Goal: Communication & Community: Answer question/provide support

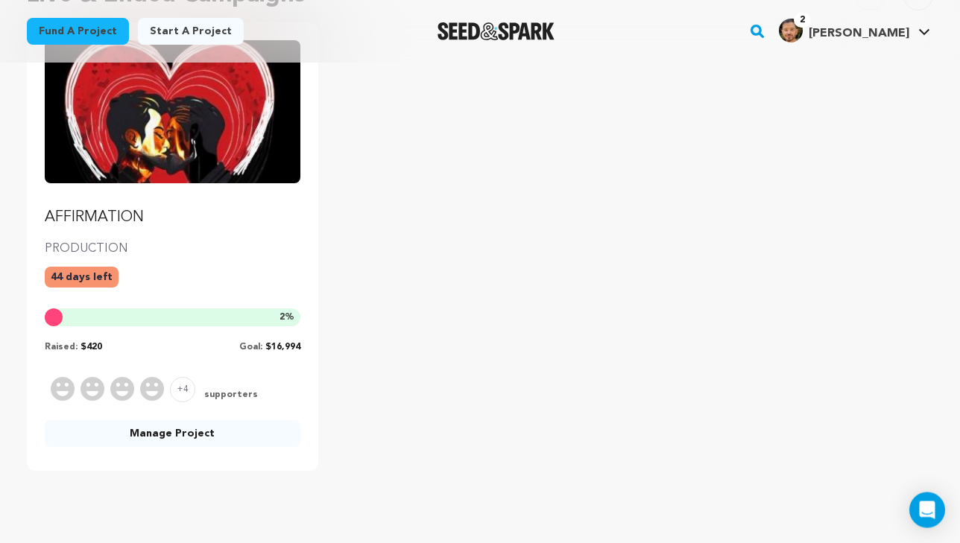
scroll to position [197, 0]
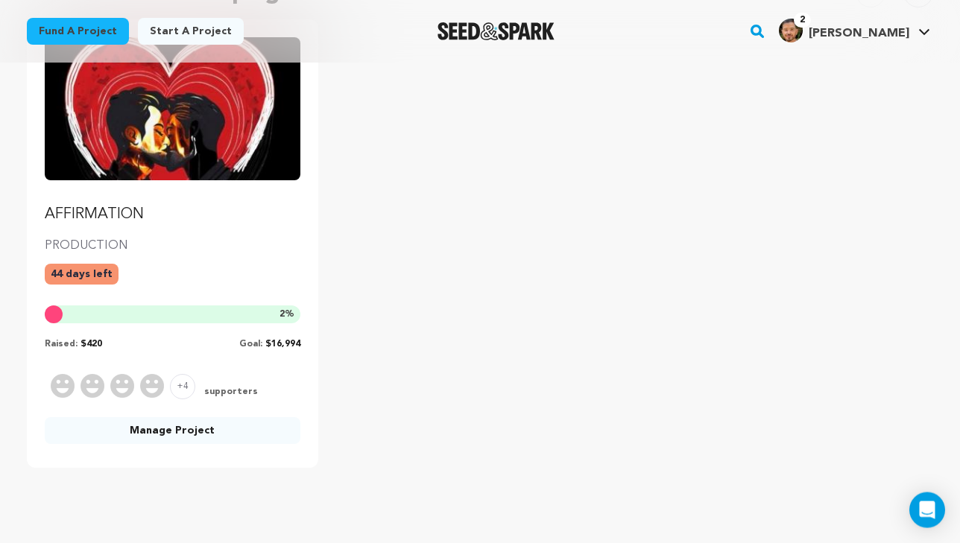
click at [237, 390] on span "supporters" at bounding box center [229, 392] width 57 height 13
click at [183, 385] on span "+4" at bounding box center [182, 386] width 25 height 25
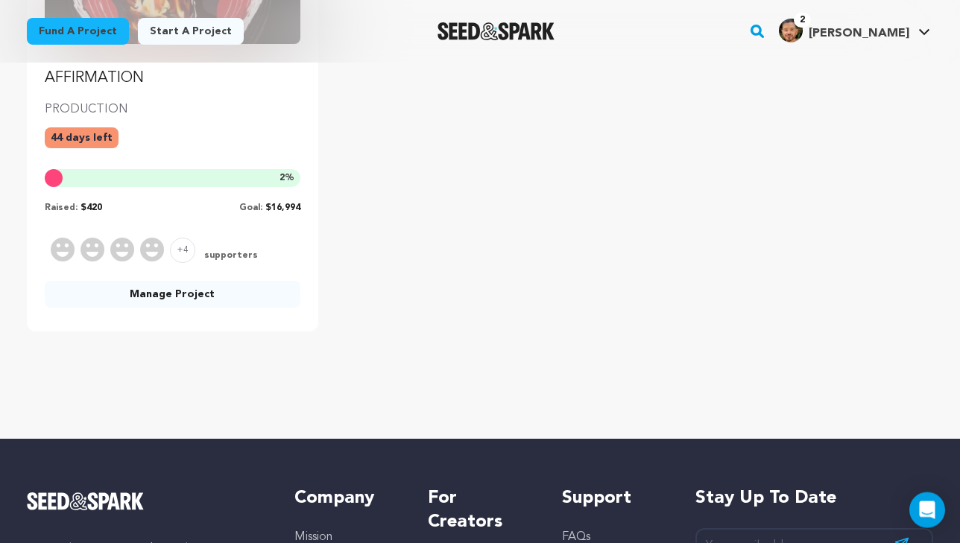
scroll to position [344, 0]
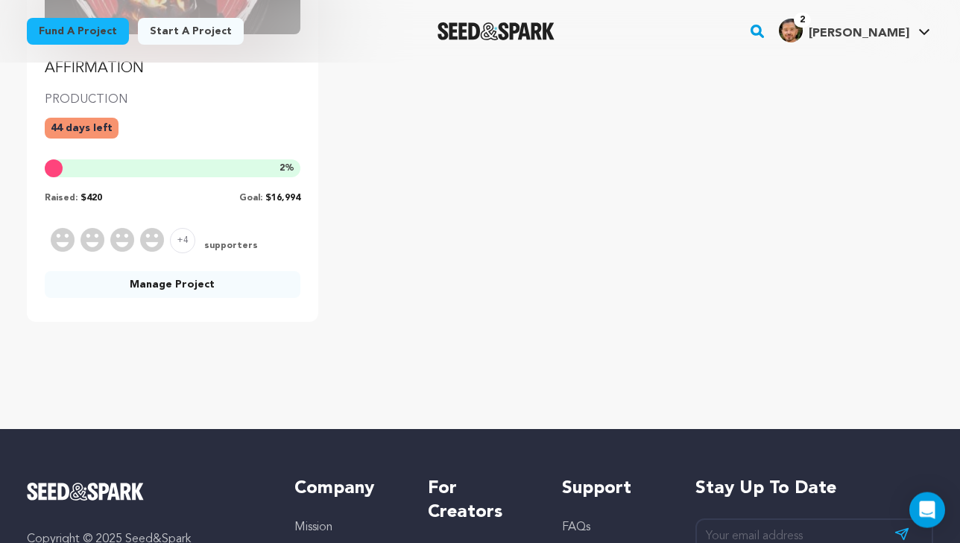
click at [203, 290] on link "Manage Project" at bounding box center [173, 284] width 256 height 27
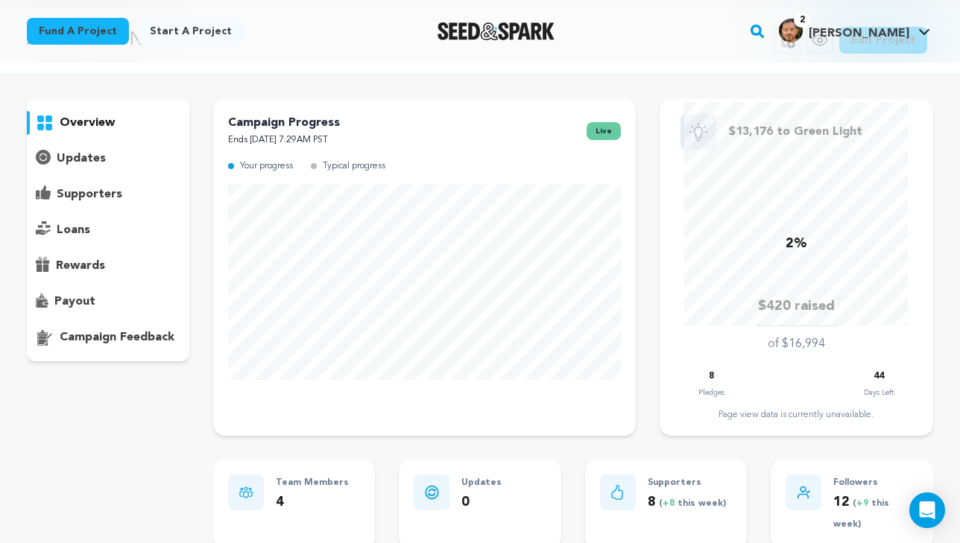
scroll to position [64, 0]
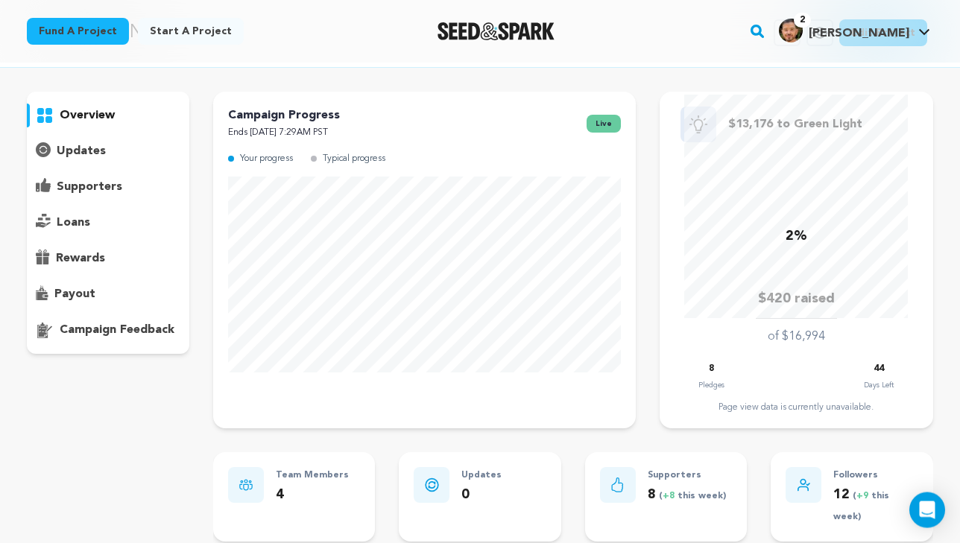
click at [107, 187] on p "supporters" at bounding box center [90, 187] width 66 height 18
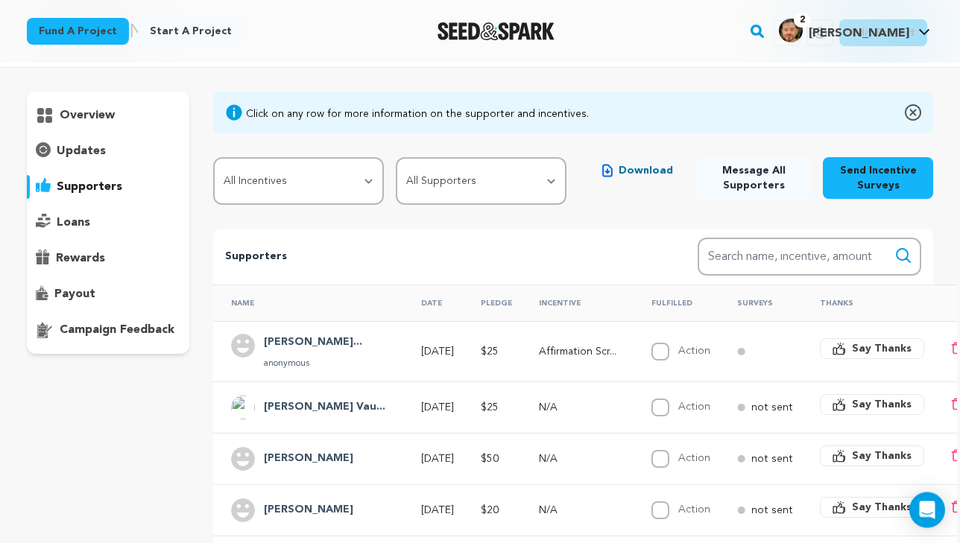
click at [852, 350] on span "Say Thanks" at bounding box center [882, 348] width 60 height 15
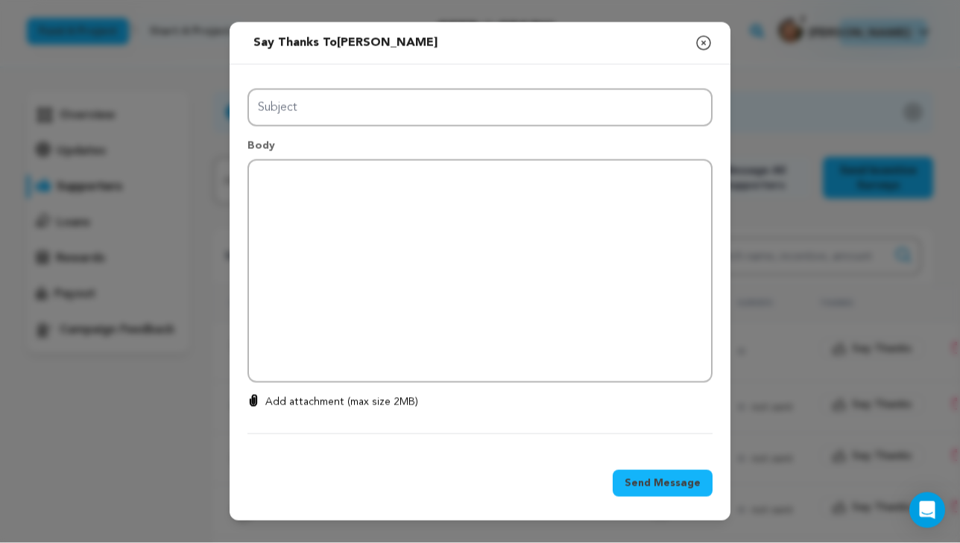
type input "Thanks for your support!"
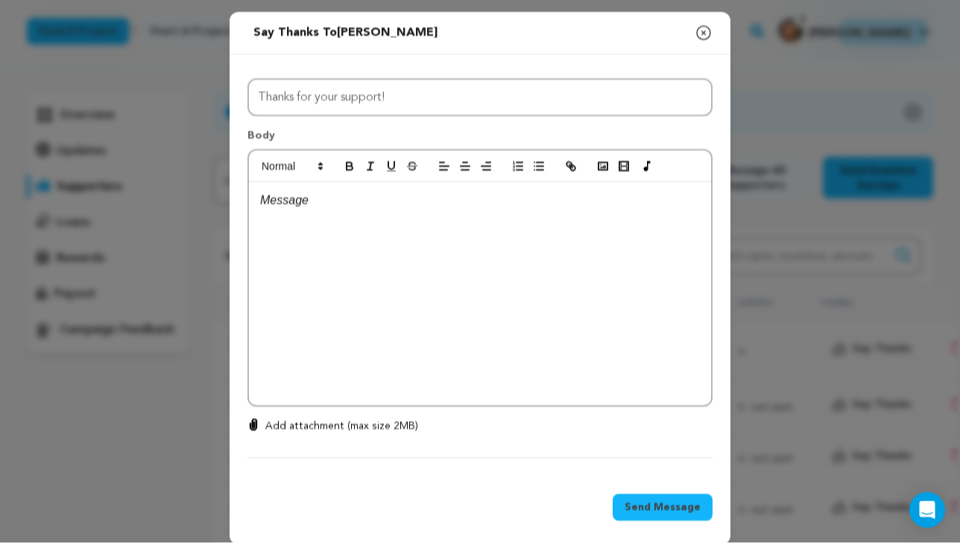
click at [538, 267] on div at bounding box center [480, 294] width 462 height 224
click at [422, 219] on div "[PERSON_NAME], thank you so much 💗" at bounding box center [480, 294] width 462 height 224
click at [648, 503] on span "Send Message" at bounding box center [662, 507] width 76 height 15
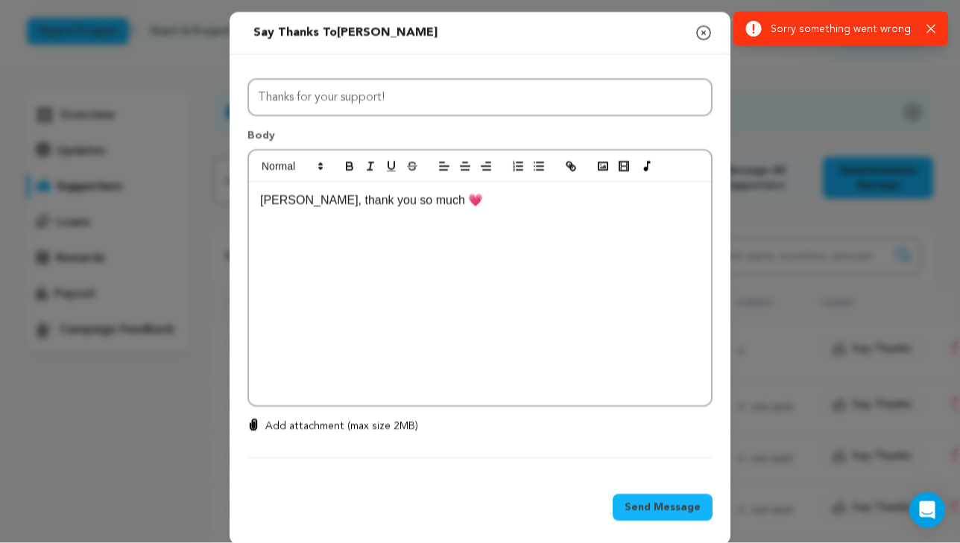
click at [560, 200] on p "[PERSON_NAME], thank you so much 💗" at bounding box center [480, 200] width 440 height 19
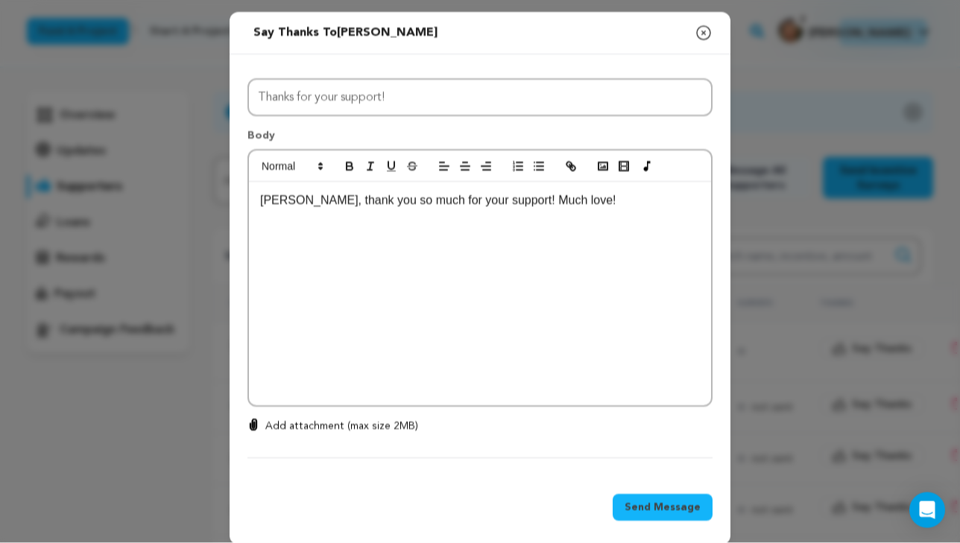
click at [676, 500] on span "Send Message" at bounding box center [662, 507] width 76 height 15
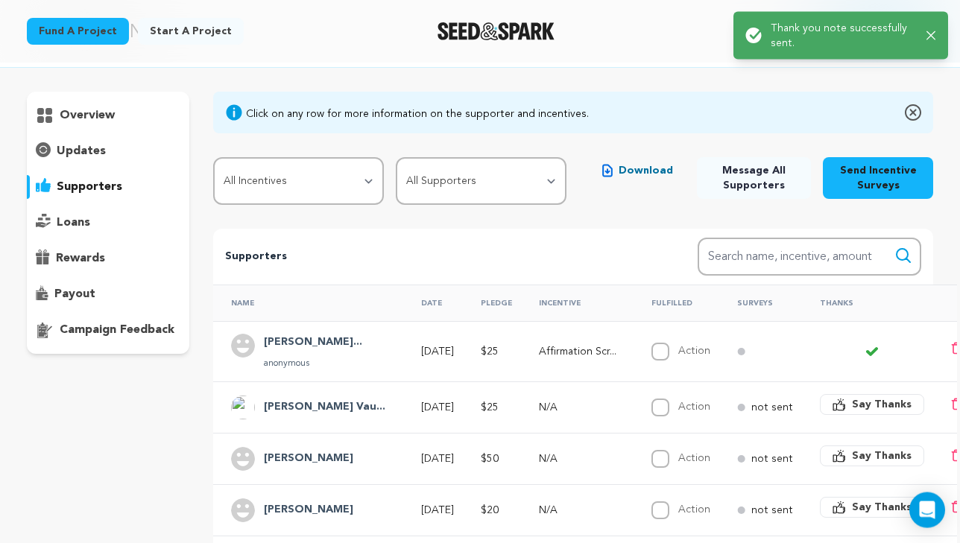
click at [852, 402] on span "Say Thanks" at bounding box center [882, 404] width 60 height 15
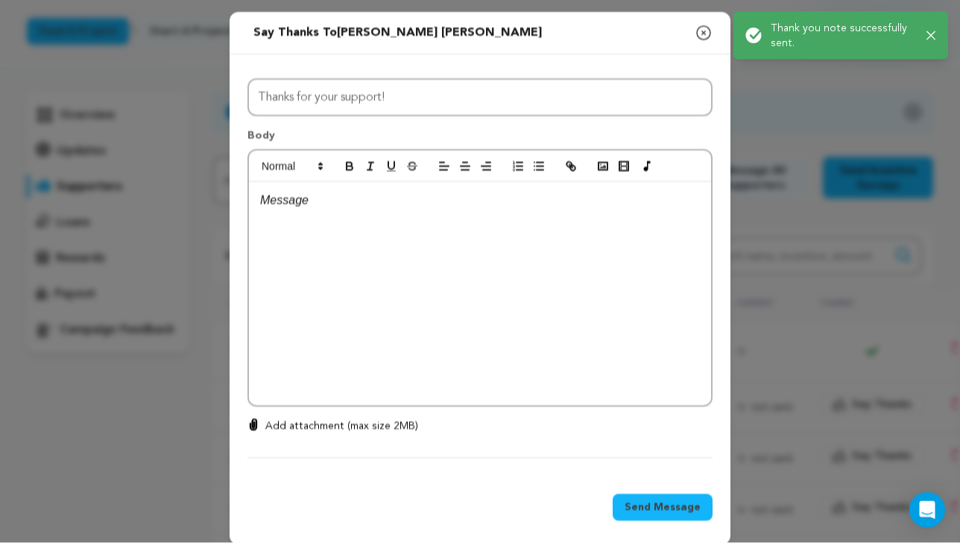
click at [528, 227] on div at bounding box center [480, 294] width 462 height 224
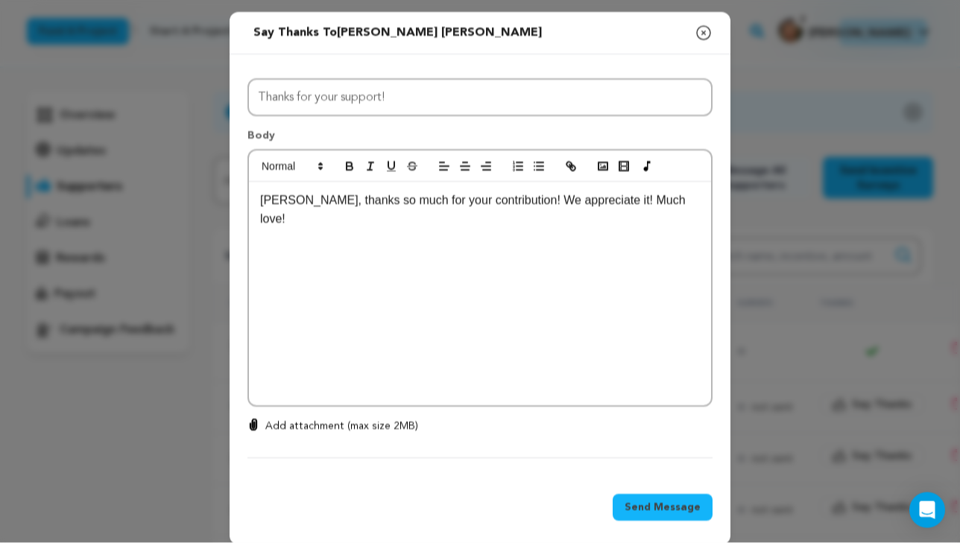
click at [644, 511] on span "Send Message" at bounding box center [662, 507] width 76 height 15
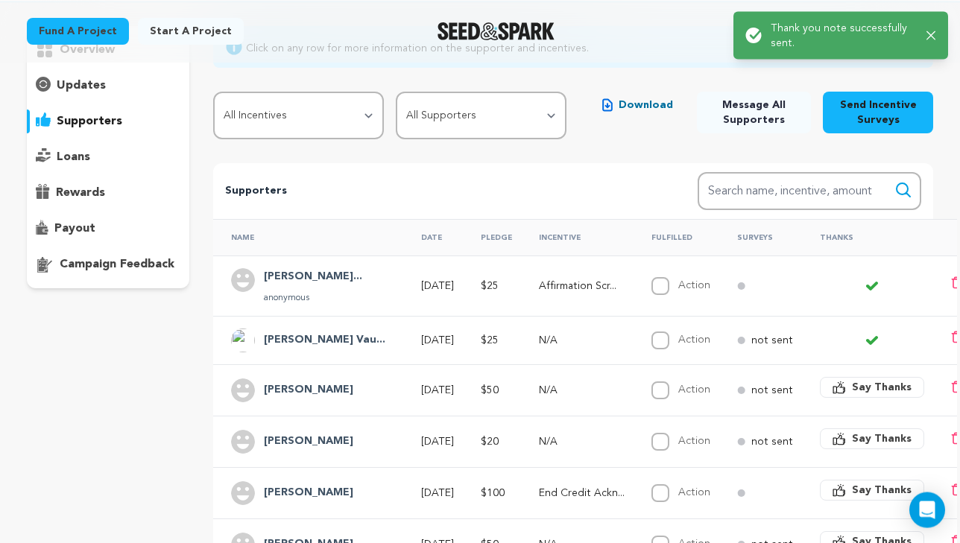
scroll to position [153, 0]
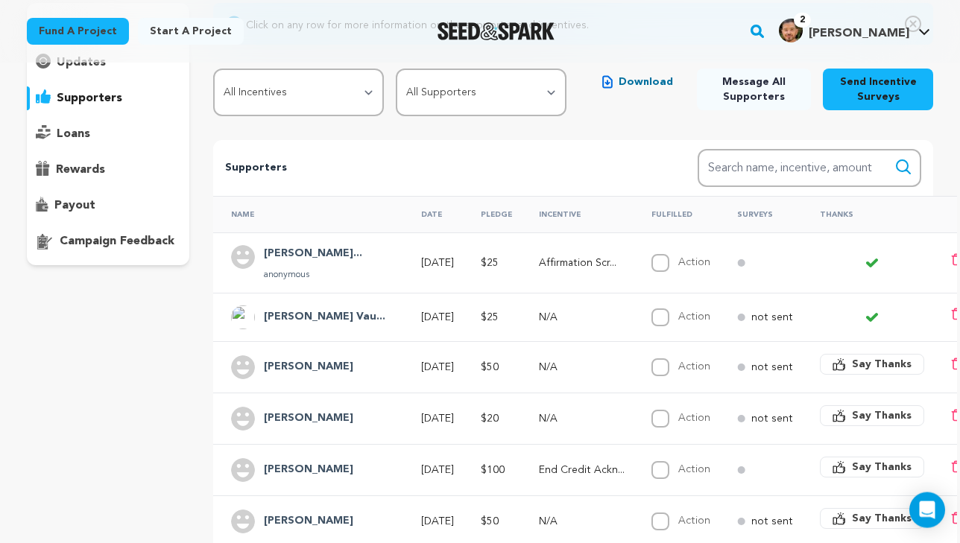
click at [867, 317] on icon at bounding box center [871, 317] width 9 height 6
click at [752, 317] on p "not sent" at bounding box center [772, 317] width 42 height 15
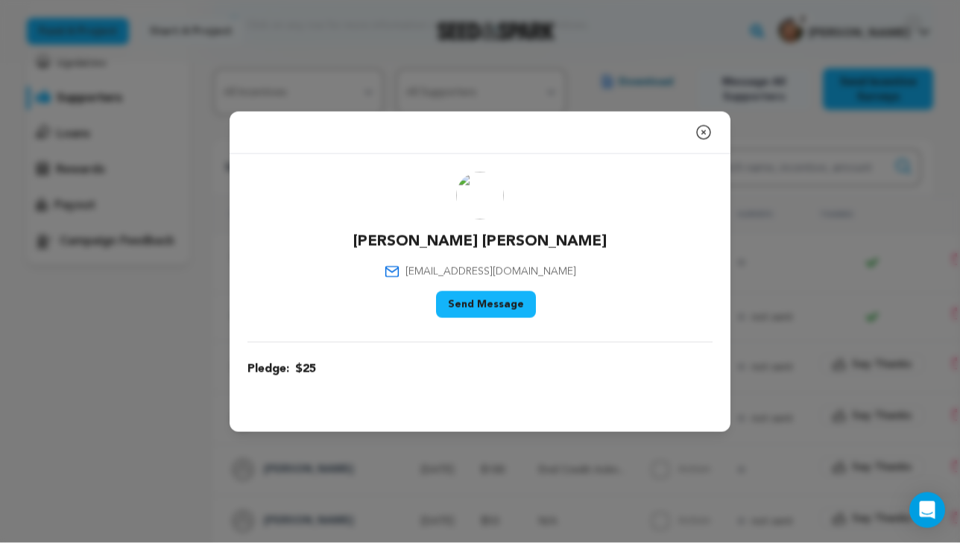
click at [704, 133] on icon "button" at bounding box center [703, 132] width 13 height 13
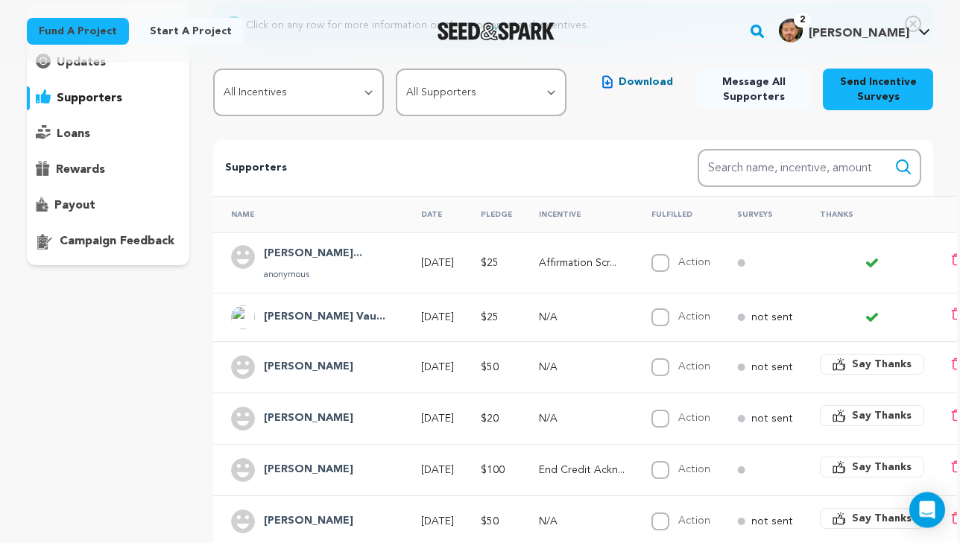
click at [867, 317] on icon at bounding box center [871, 317] width 9 height 6
click at [866, 317] on icon at bounding box center [872, 317] width 12 height 12
click at [852, 357] on span "Say Thanks" at bounding box center [882, 364] width 60 height 15
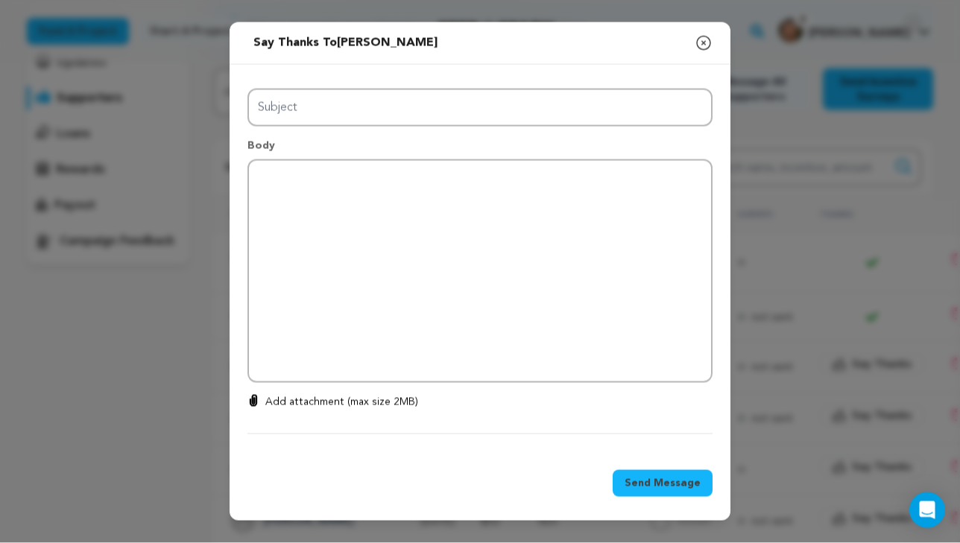
type input "Thanks for your support!"
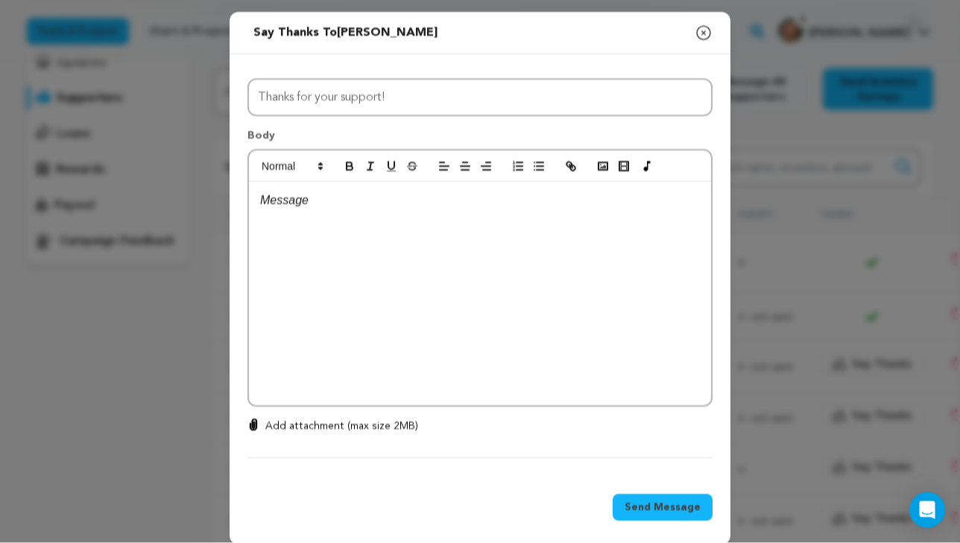
click at [648, 270] on div at bounding box center [480, 294] width 462 height 224
click at [680, 516] on button "Send Message" at bounding box center [663, 507] width 100 height 27
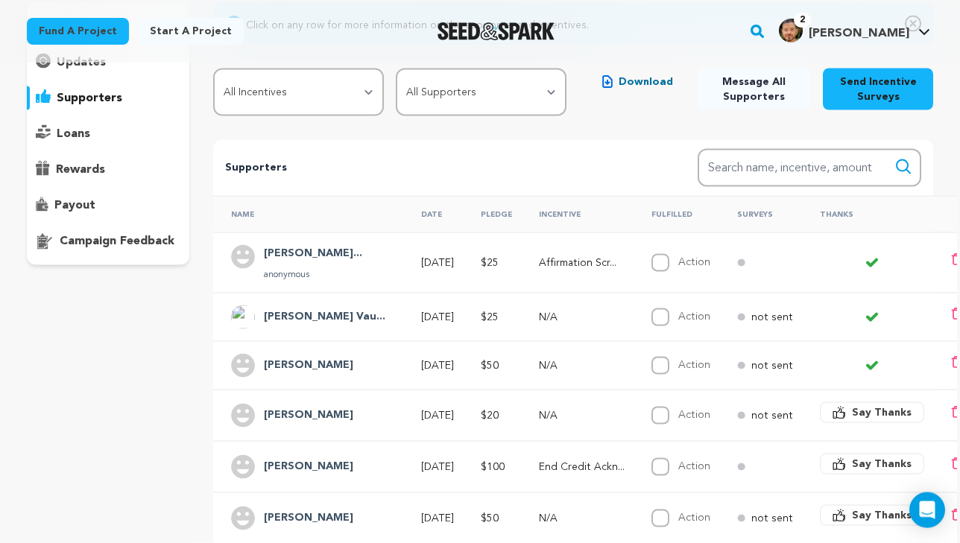
click at [751, 320] on p "not sent" at bounding box center [772, 317] width 42 height 15
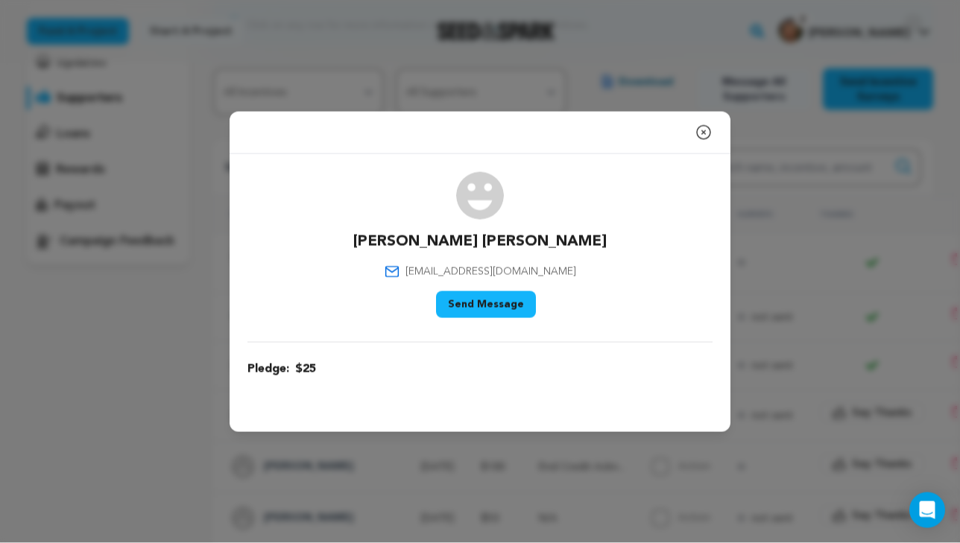
click at [525, 306] on button "Send Message" at bounding box center [486, 304] width 100 height 27
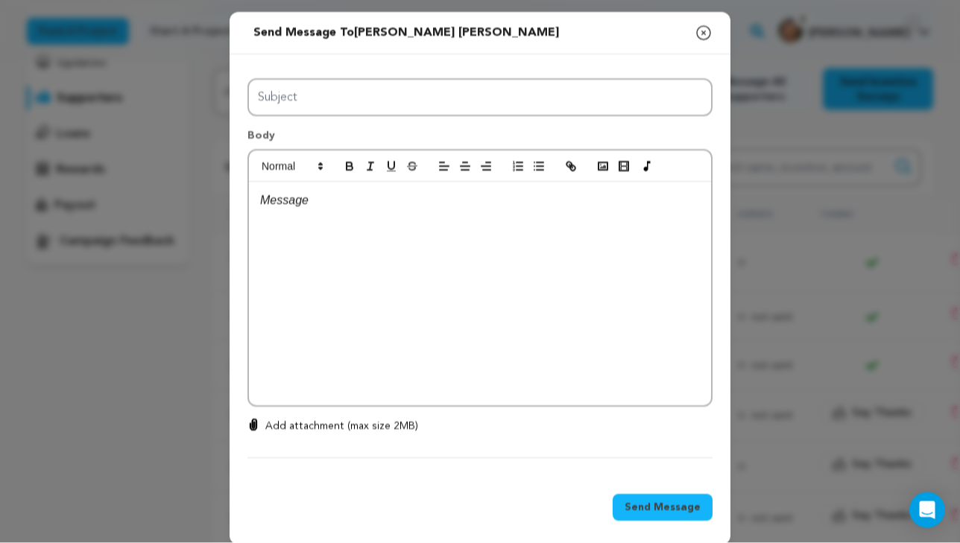
click at [701, 29] on icon "button" at bounding box center [704, 33] width 18 height 18
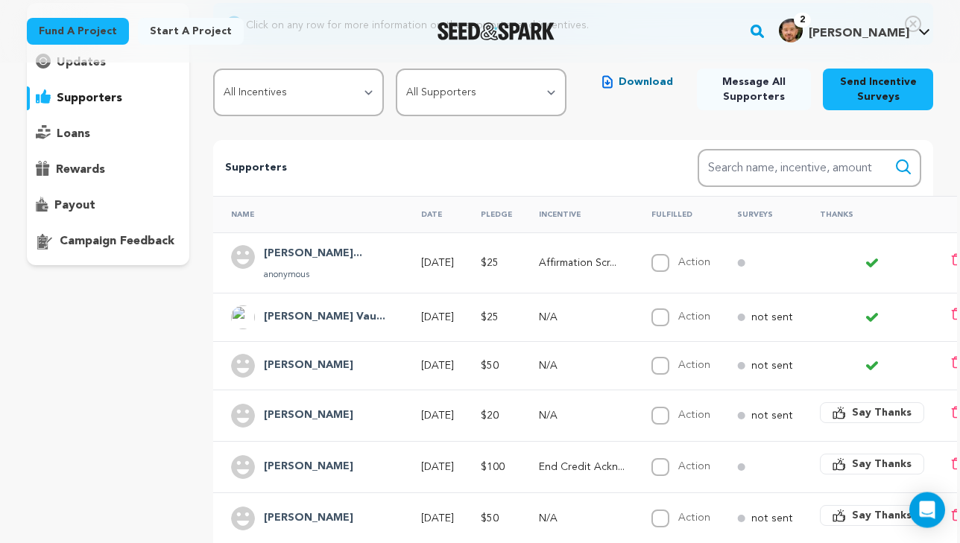
click at [820, 414] on button "Say Thanks" at bounding box center [872, 412] width 104 height 21
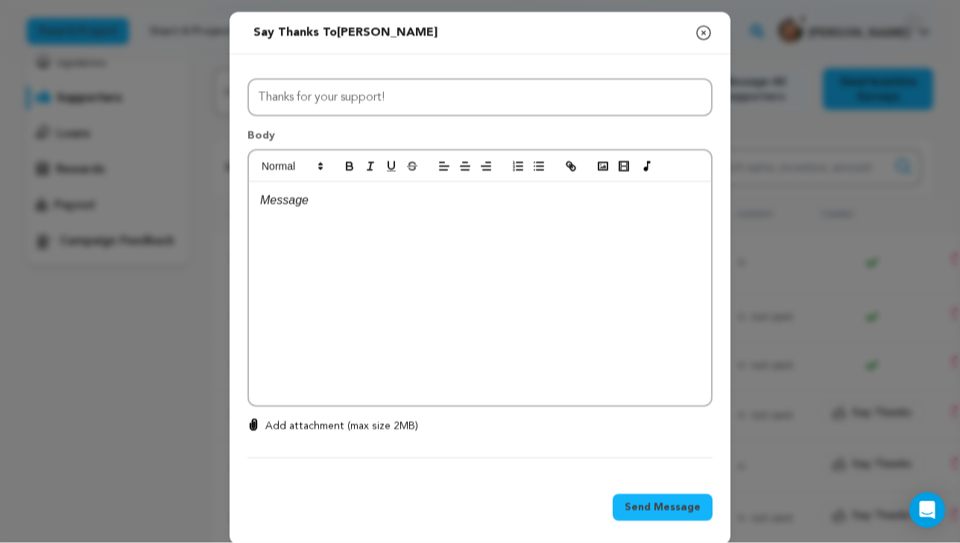
click at [604, 300] on div at bounding box center [480, 294] width 462 height 224
click at [391, 206] on p "Much love to you [PERSON_NAME], and thank you!!" at bounding box center [480, 200] width 440 height 19
click at [387, 200] on p "Much love to you [PERSON_NAME], and thank you!!" at bounding box center [480, 200] width 440 height 19
click at [662, 512] on span "Send Message" at bounding box center [662, 507] width 76 height 15
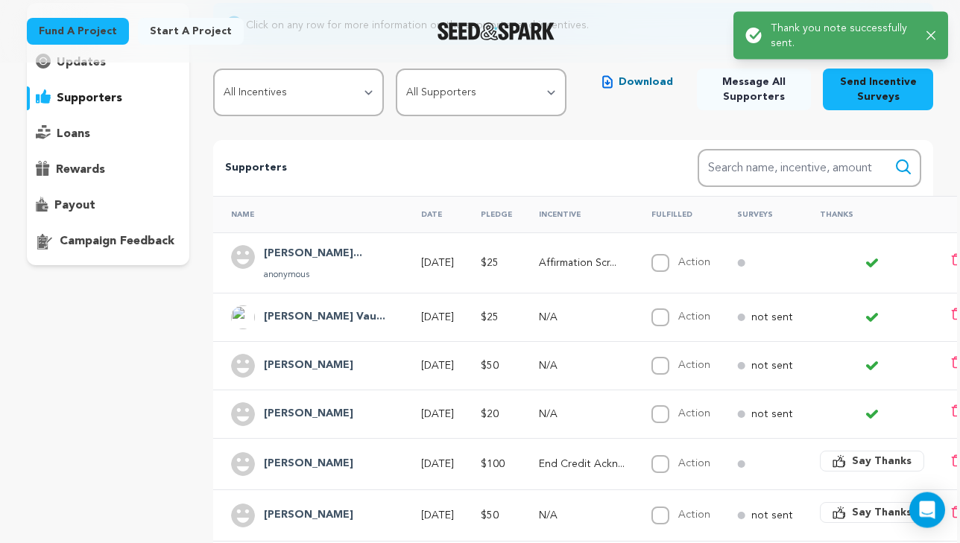
click at [854, 259] on div at bounding box center [872, 263] width 36 height 12
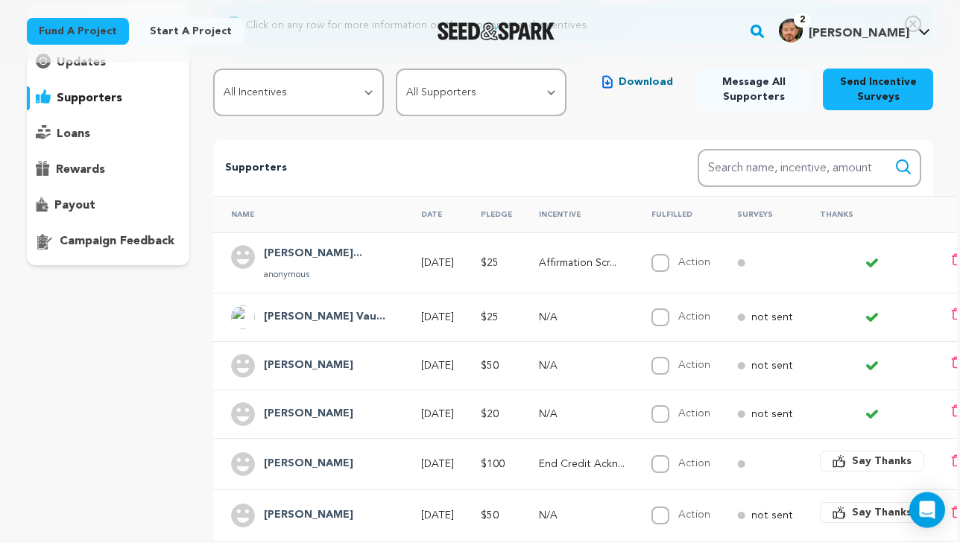
click at [866, 266] on icon at bounding box center [872, 263] width 12 height 12
click at [867, 315] on icon at bounding box center [871, 317] width 9 height 6
click at [751, 316] on p "not sent" at bounding box center [772, 317] width 42 height 15
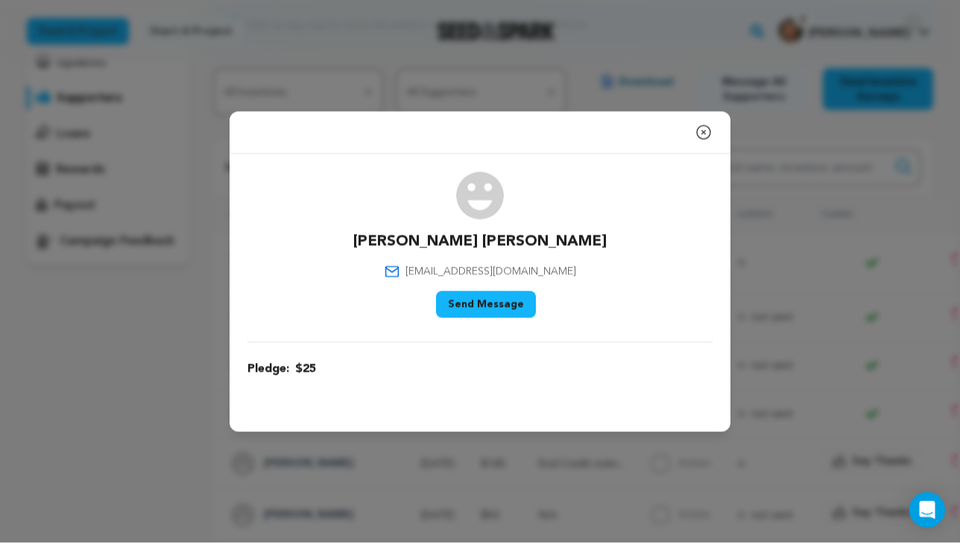
click at [473, 305] on button "Send Message" at bounding box center [486, 304] width 100 height 27
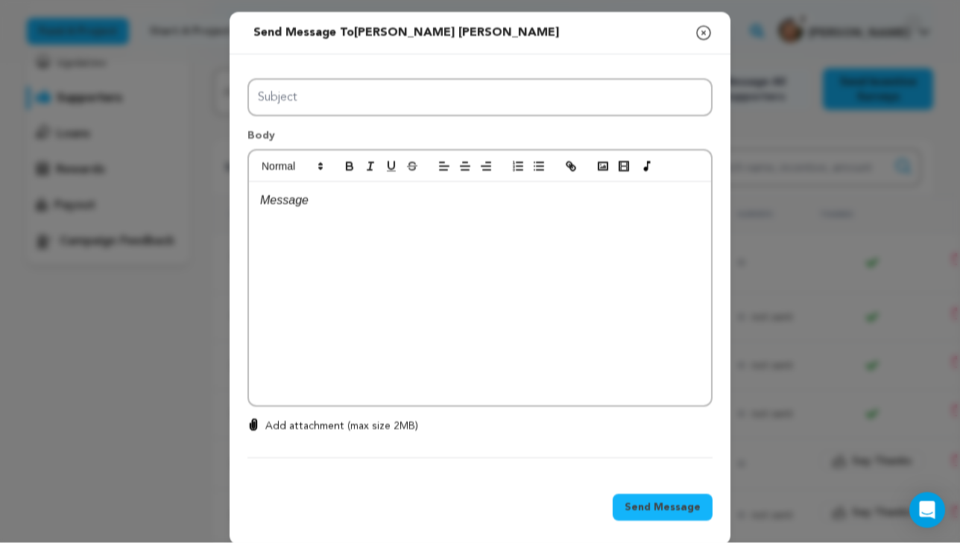
click at [473, 305] on div at bounding box center [480, 294] width 462 height 224
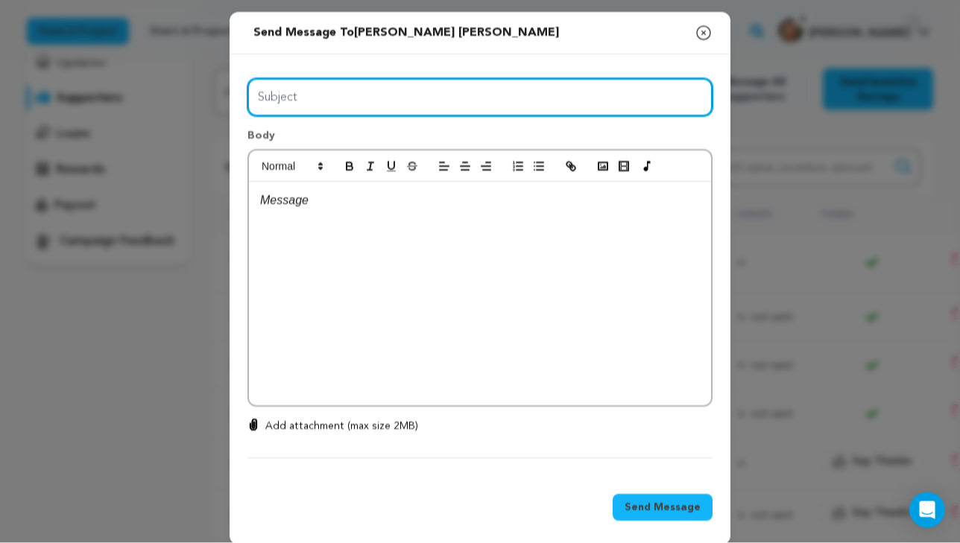
click at [408, 94] on input "Subject" at bounding box center [479, 97] width 465 height 38
type input "Thank you!"
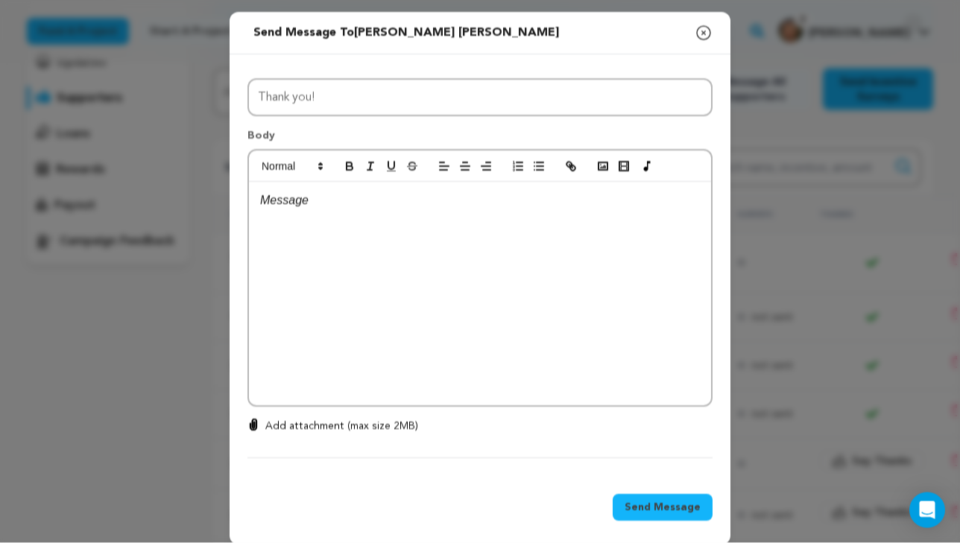
click at [352, 212] on div at bounding box center [480, 294] width 462 height 224
click at [639, 501] on span "Send Message" at bounding box center [662, 507] width 76 height 15
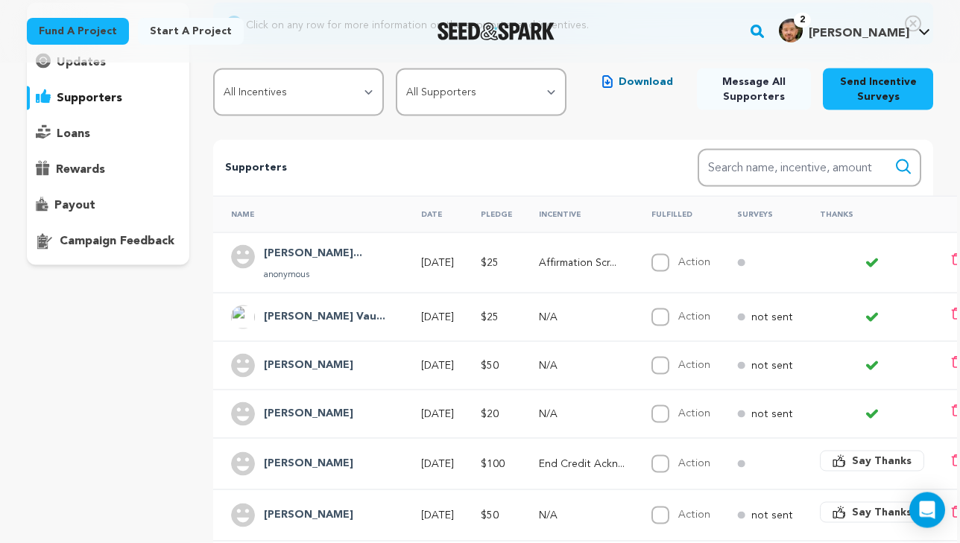
click at [852, 455] on span "Say Thanks" at bounding box center [882, 461] width 60 height 15
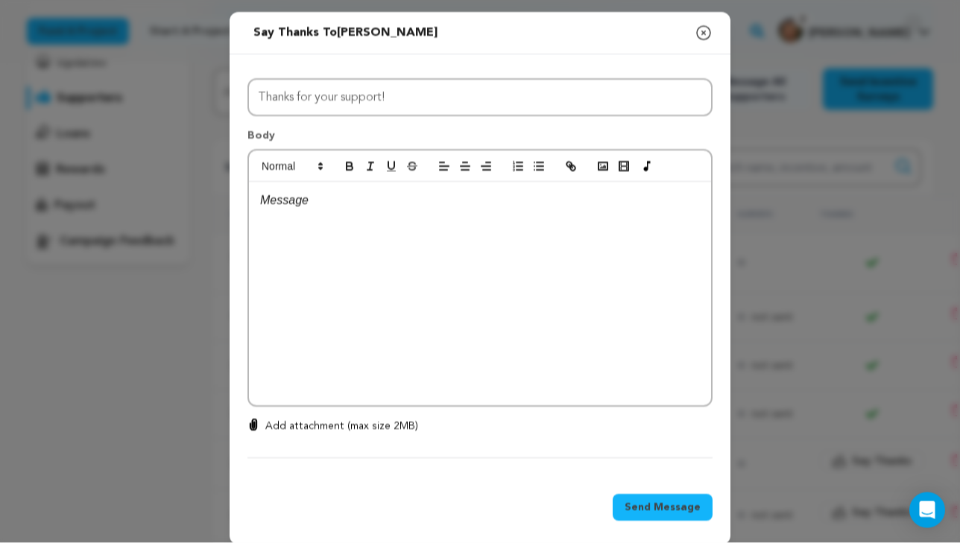
click at [587, 285] on div at bounding box center [480, 294] width 462 height 224
click at [671, 500] on span "Send Message" at bounding box center [662, 507] width 76 height 15
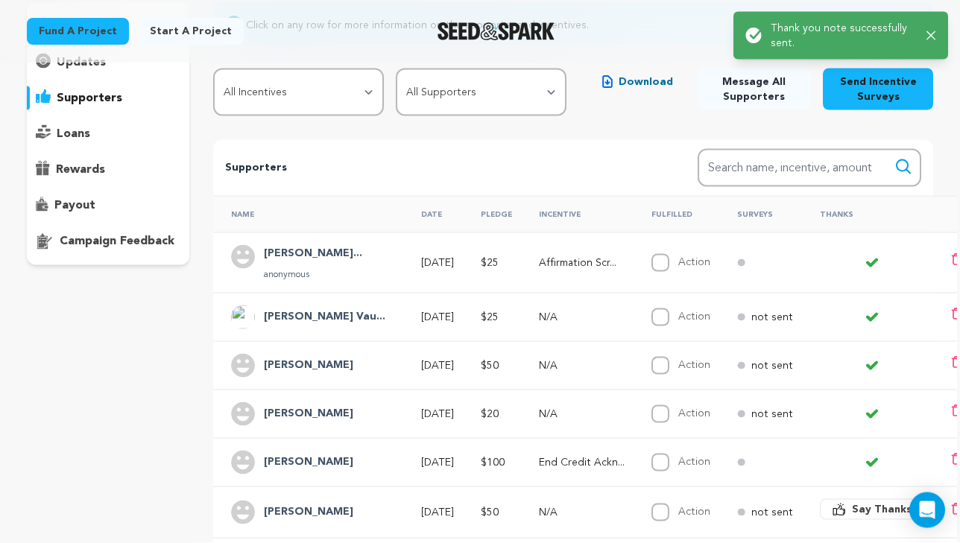
click at [852, 511] on span "Say Thanks" at bounding box center [882, 509] width 60 height 15
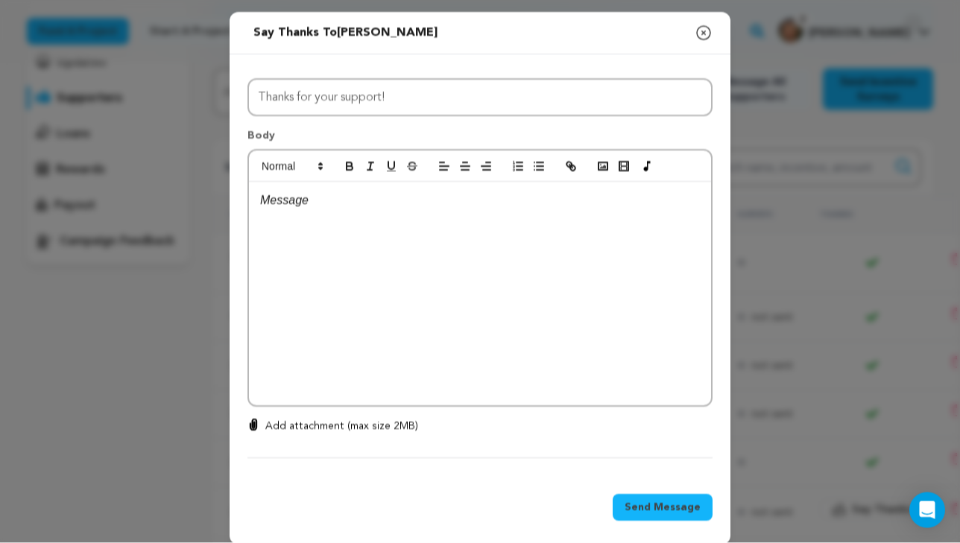
click at [545, 223] on div at bounding box center [480, 294] width 462 height 224
click at [644, 502] on span "Send Message" at bounding box center [662, 507] width 76 height 15
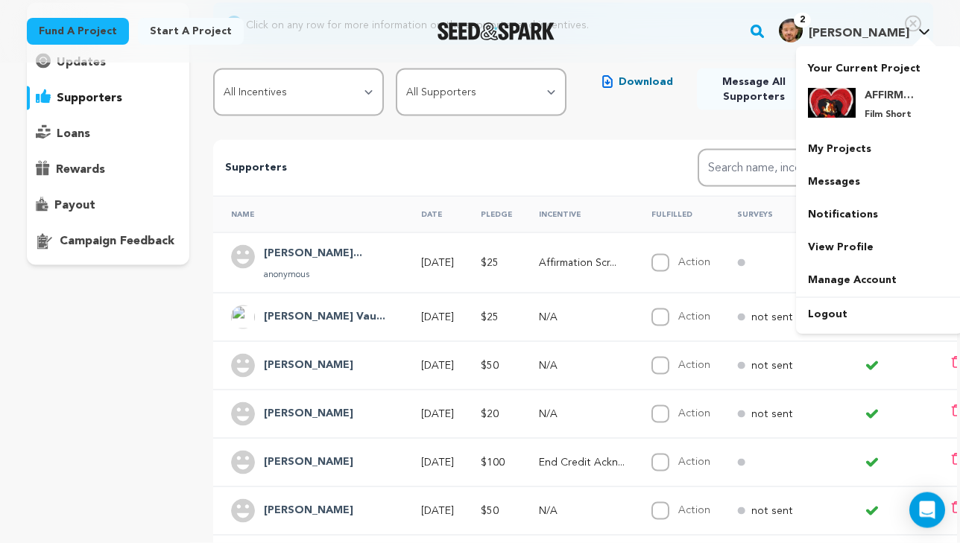
click at [811, 20] on span "2" at bounding box center [802, 20] width 17 height 15
